Goal: Task Accomplishment & Management: Manage account settings

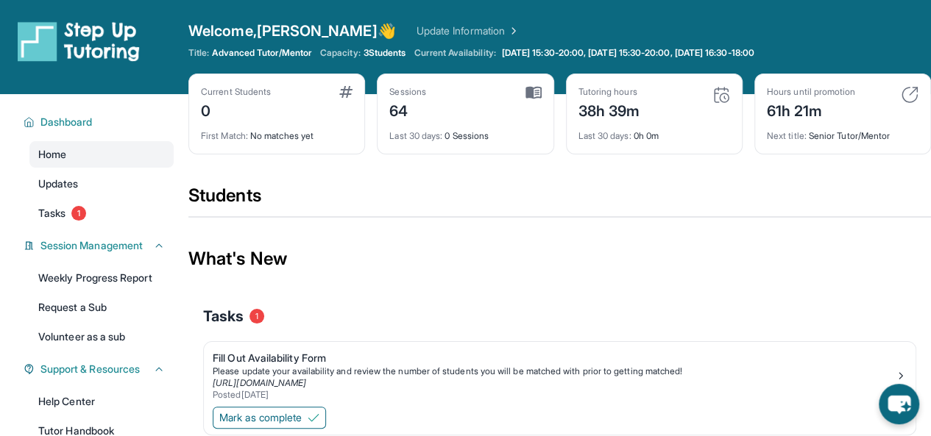
click at [417, 34] on link "Update Information" at bounding box center [468, 31] width 103 height 15
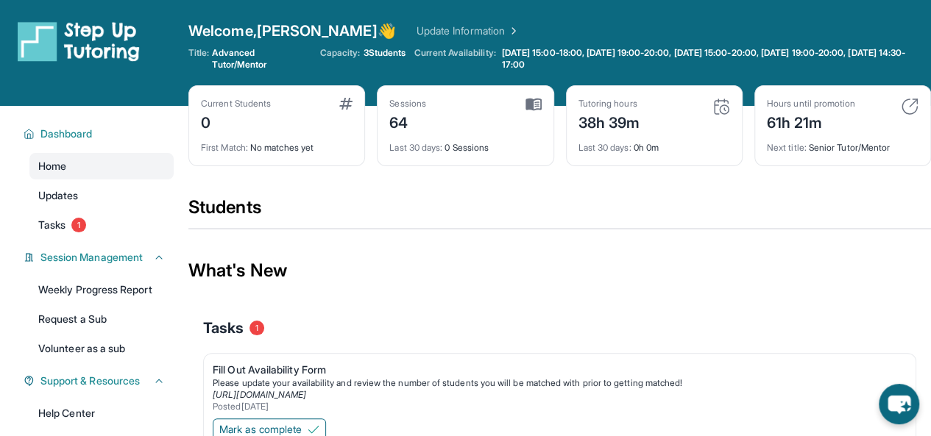
scroll to position [75, 0]
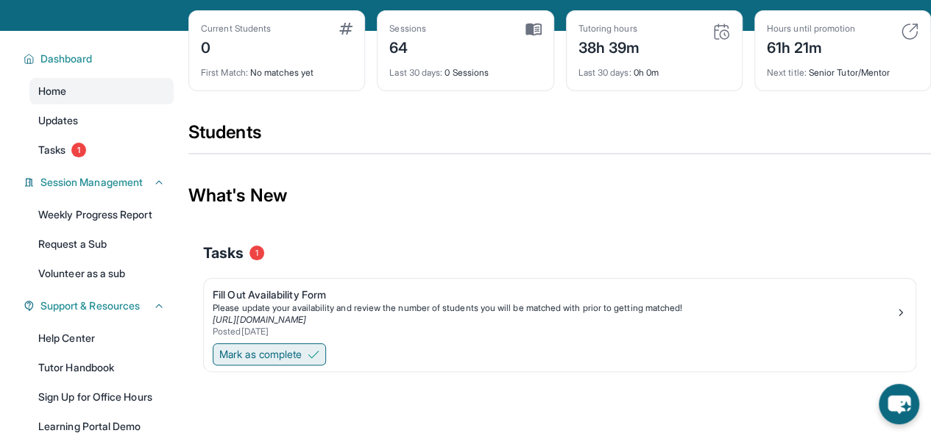
click at [303, 361] on button "Mark as complete" at bounding box center [269, 355] width 113 height 22
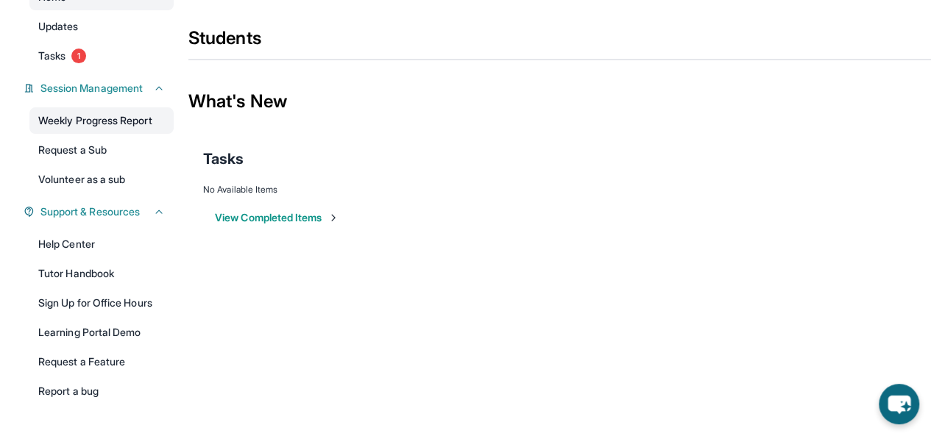
scroll to position [210, 0]
